Goal: Information Seeking & Learning: Learn about a topic

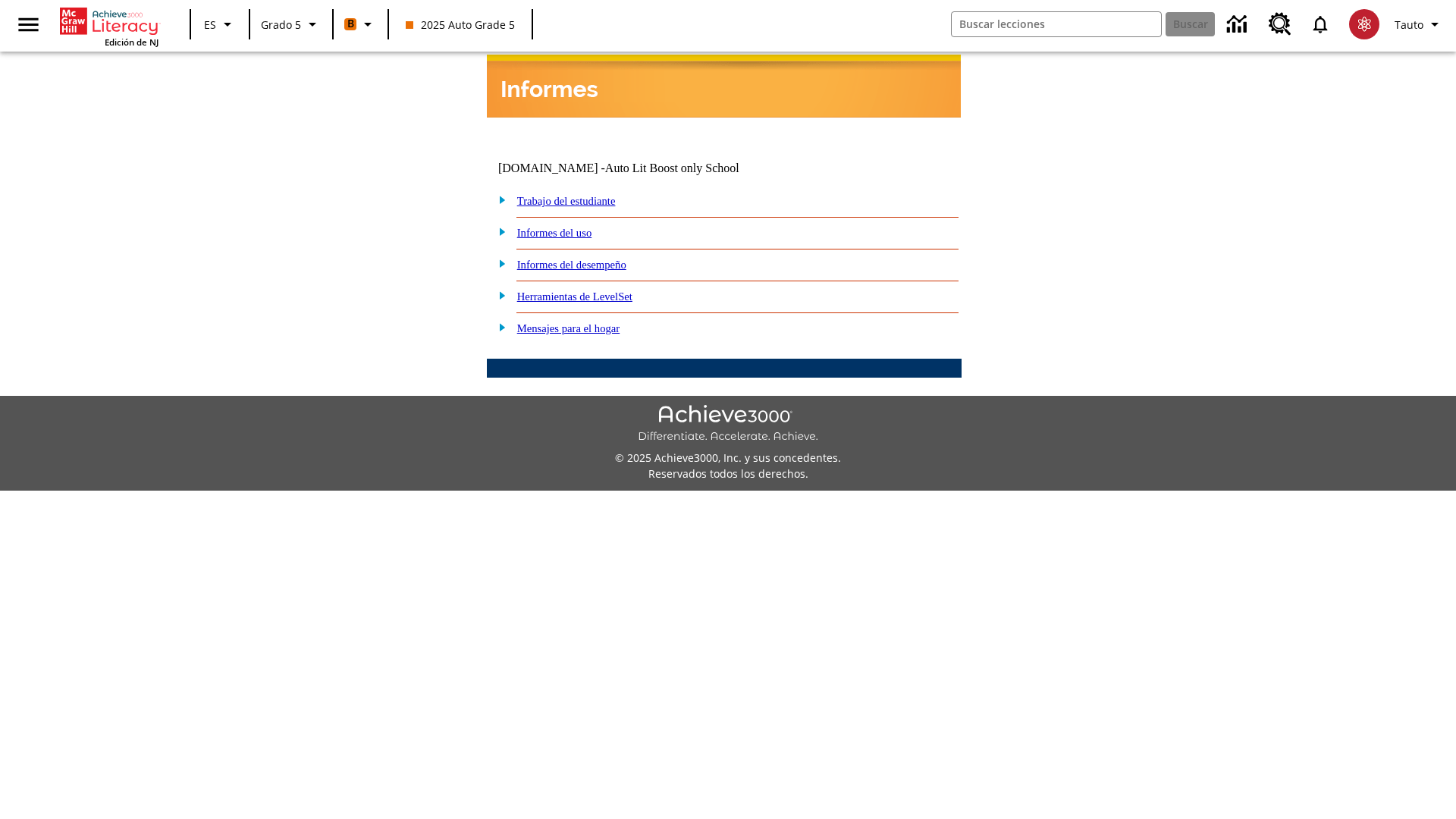
click at [592, 259] on link "Informes del desempeño" at bounding box center [572, 264] width 110 height 12
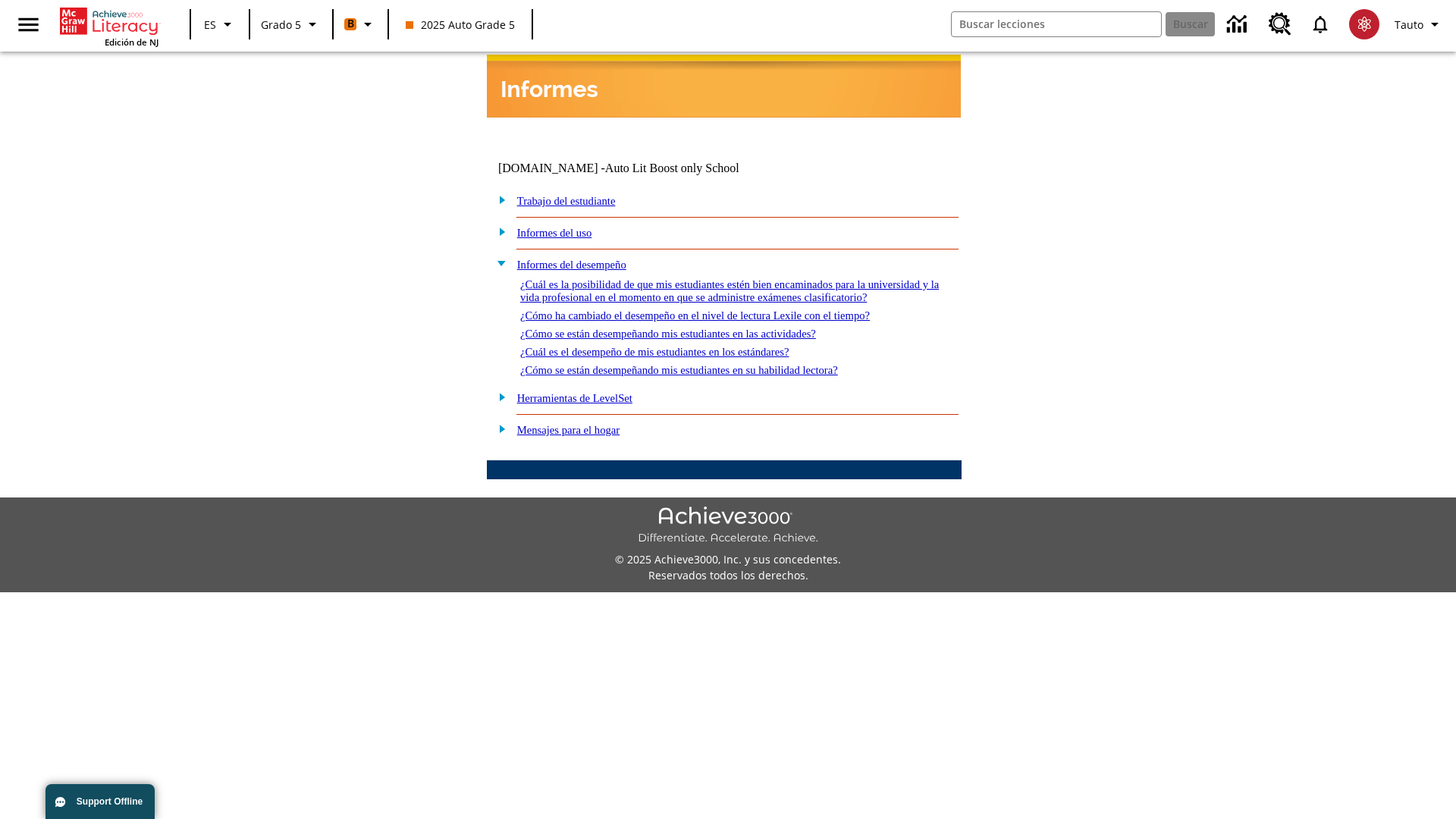
click at [721, 278] on link "¿Cuál es la posibilidad de que mis estudiantes estén bien encaminados para la u…" at bounding box center [729, 290] width 419 height 25
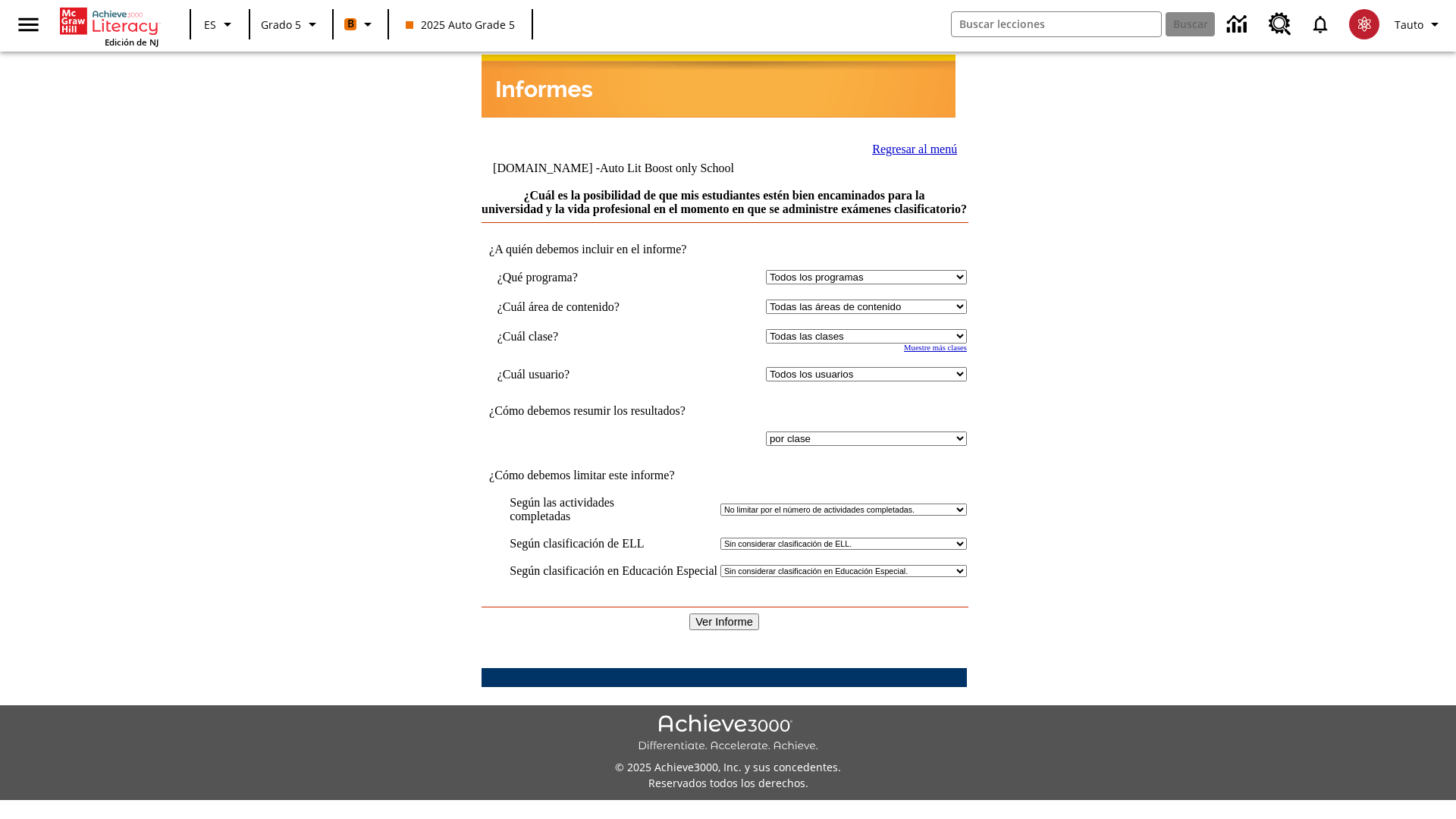
select select "11133131"
